Goal: Transaction & Acquisition: Purchase product/service

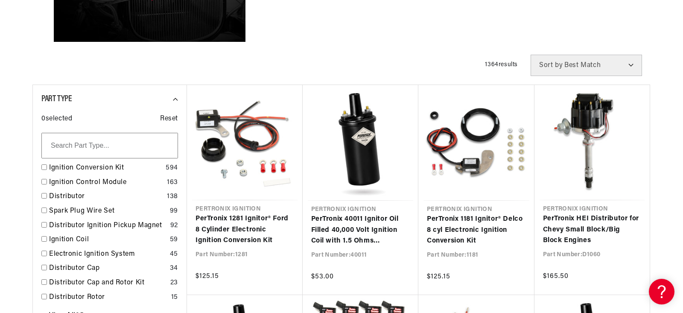
scroll to position [0, 259]
click at [68, 165] on div "Ignition Conversion Kit 594" at bounding box center [109, 170] width 137 height 15
checkbox input "true"
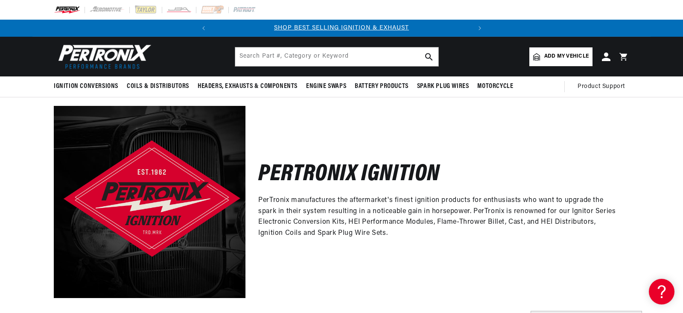
click at [573, 54] on span "Add my vehicle" at bounding box center [566, 57] width 44 height 8
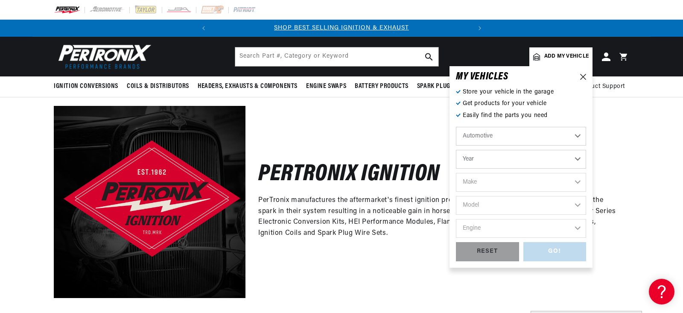
select select "1973"
click at [456, 150] on select "Year [DATE] 2023 2022 2021 2020 2019 2018 2017 2016 2015 2014 2013 2012 2011 20…" at bounding box center [521, 159] width 130 height 19
select select "1973"
select select "Chevrolet"
click at [456, 173] on select "Make Alfa Romeo American Motors Aston [PERSON_NAME] Audi [GEOGRAPHIC_DATA] Avan…" at bounding box center [521, 182] width 130 height 19
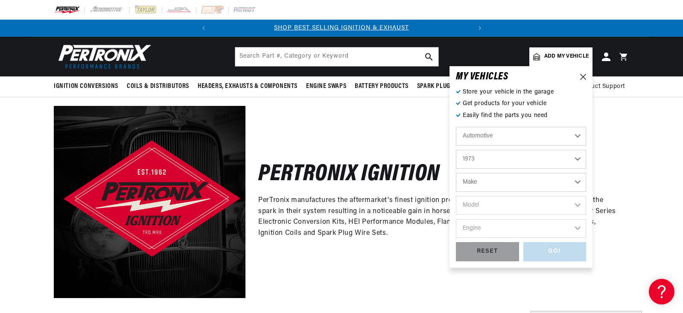
select select "Chevrolet"
select select "Caprice"
click at [456, 196] on select "Model [GEOGRAPHIC_DATA] Blazer C10 Pickup C10 Suburban C20 Pickup C20 Suburban …" at bounding box center [521, 205] width 130 height 19
select select "Caprice"
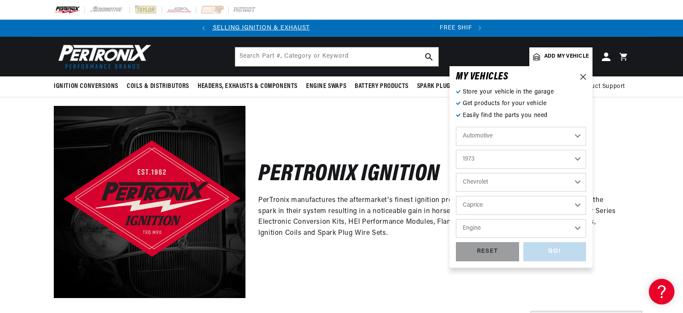
scroll to position [0, 6]
select select "305cid-5.0L"
click at [456, 219] on select "Engine 4.6L 5.3L 5.4L 6.5L 305cid / 5.0L 307cid / 5.0L 350cid / 5.7L 400cid / 6…" at bounding box center [521, 228] width 130 height 19
select select "305cid-5.0L"
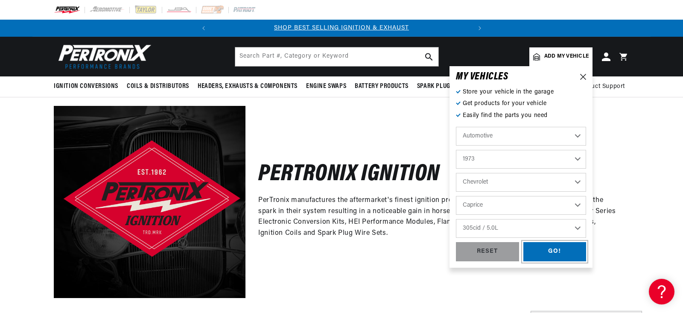
click at [553, 250] on div "GO!" at bounding box center [555, 251] width 63 height 19
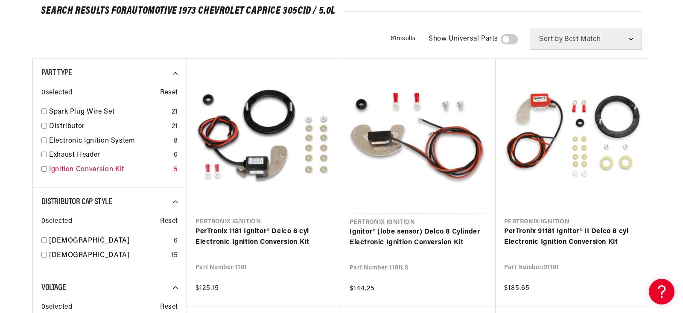
scroll to position [0, 259]
click at [88, 169] on link "Ignition Conversion Kit" at bounding box center [109, 169] width 121 height 11
checkbox input "true"
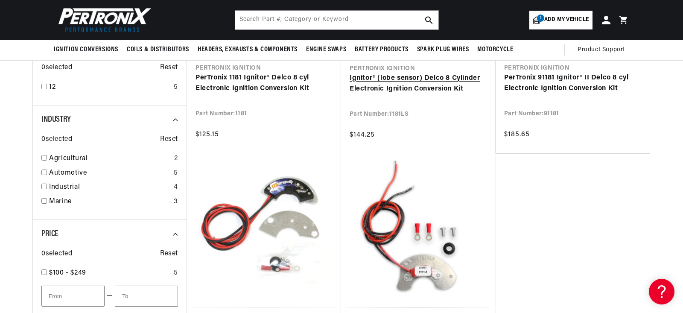
scroll to position [154, 0]
